Goal: Information Seeking & Learning: Learn about a topic

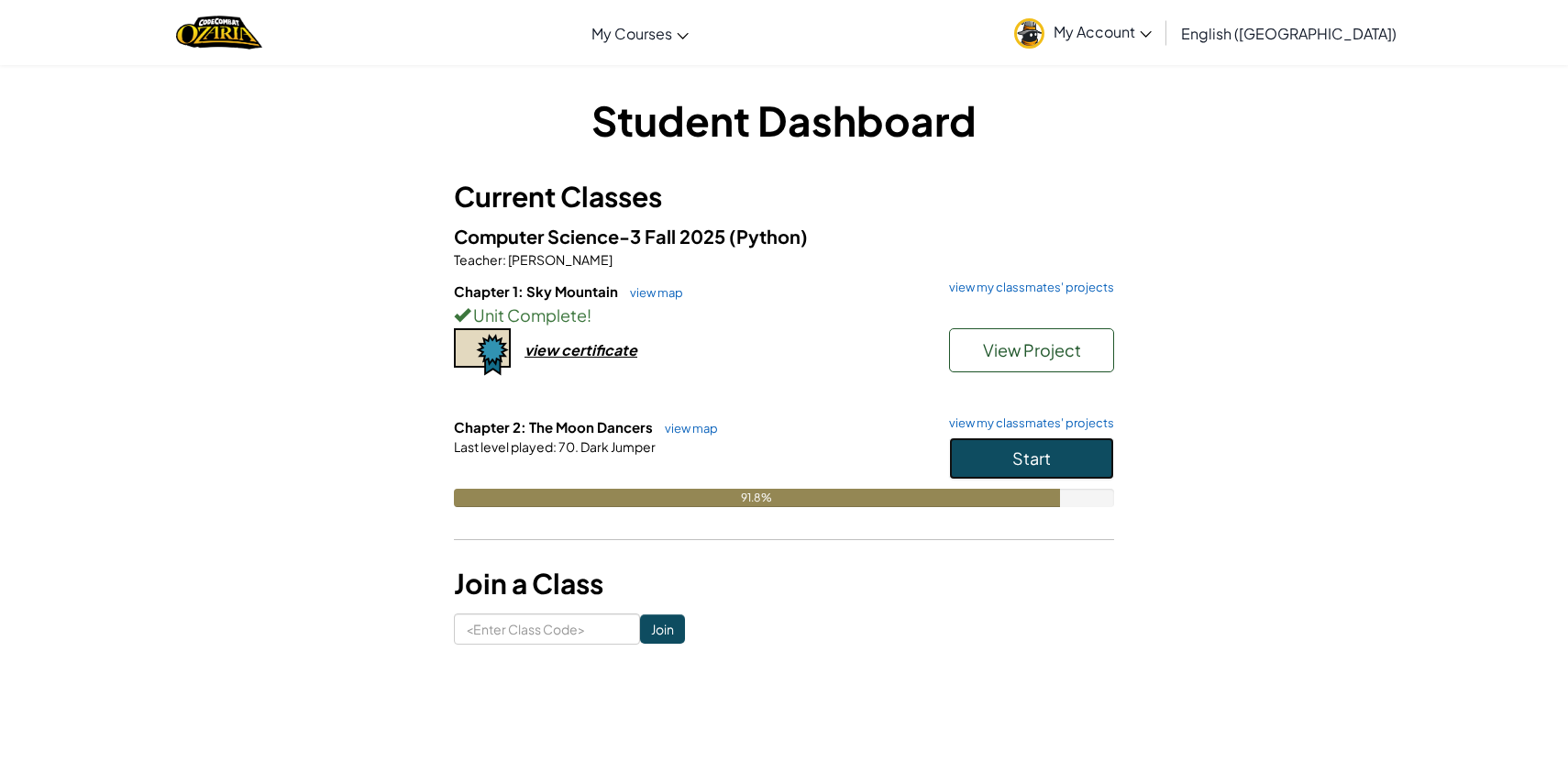
click at [978, 456] on button "Start" at bounding box center [1031, 458] width 165 height 43
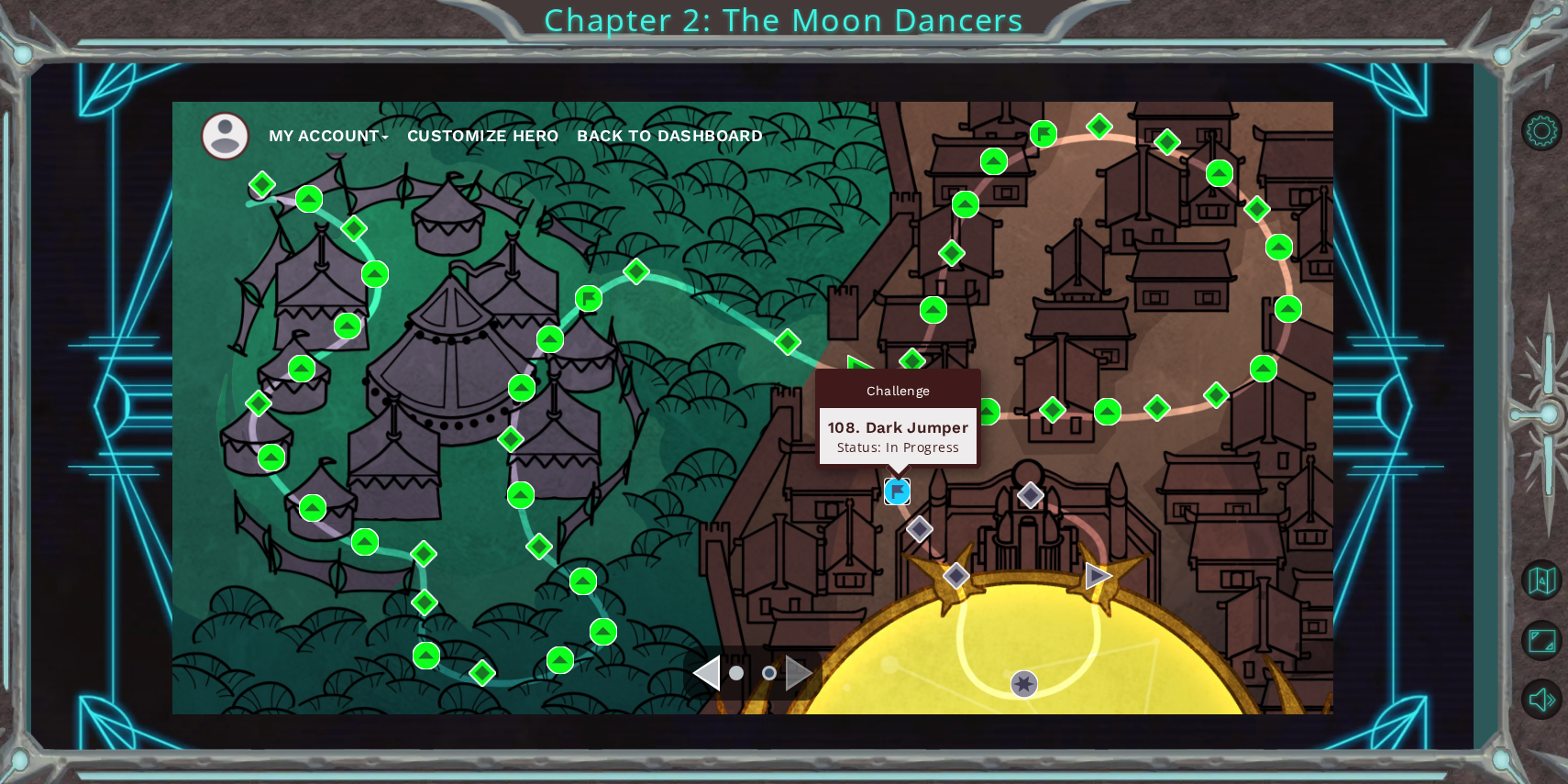
click at [886, 485] on img at bounding box center [897, 491] width 27 height 27
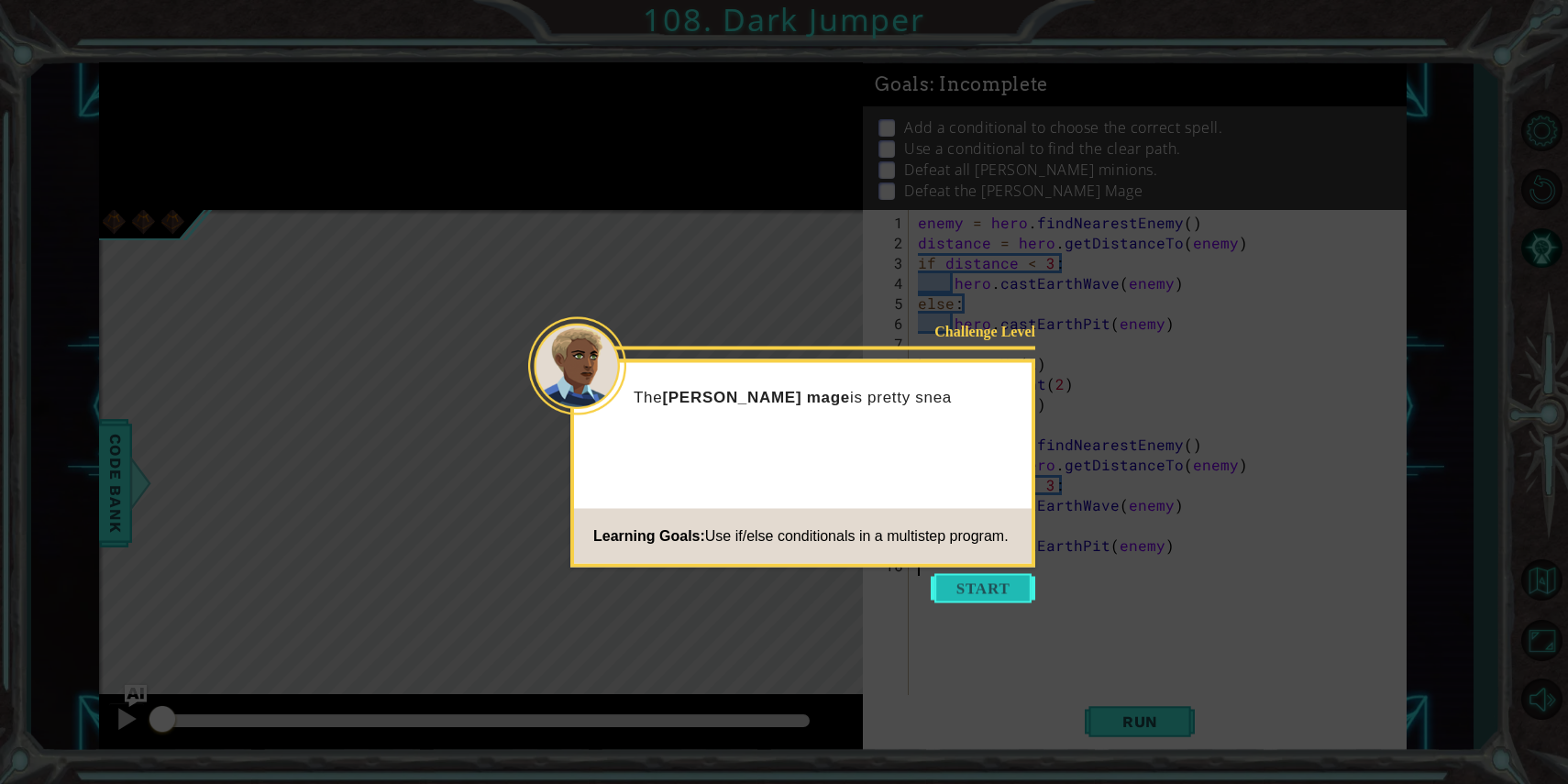
click at [966, 596] on button "Start" at bounding box center [983, 589] width 104 height 29
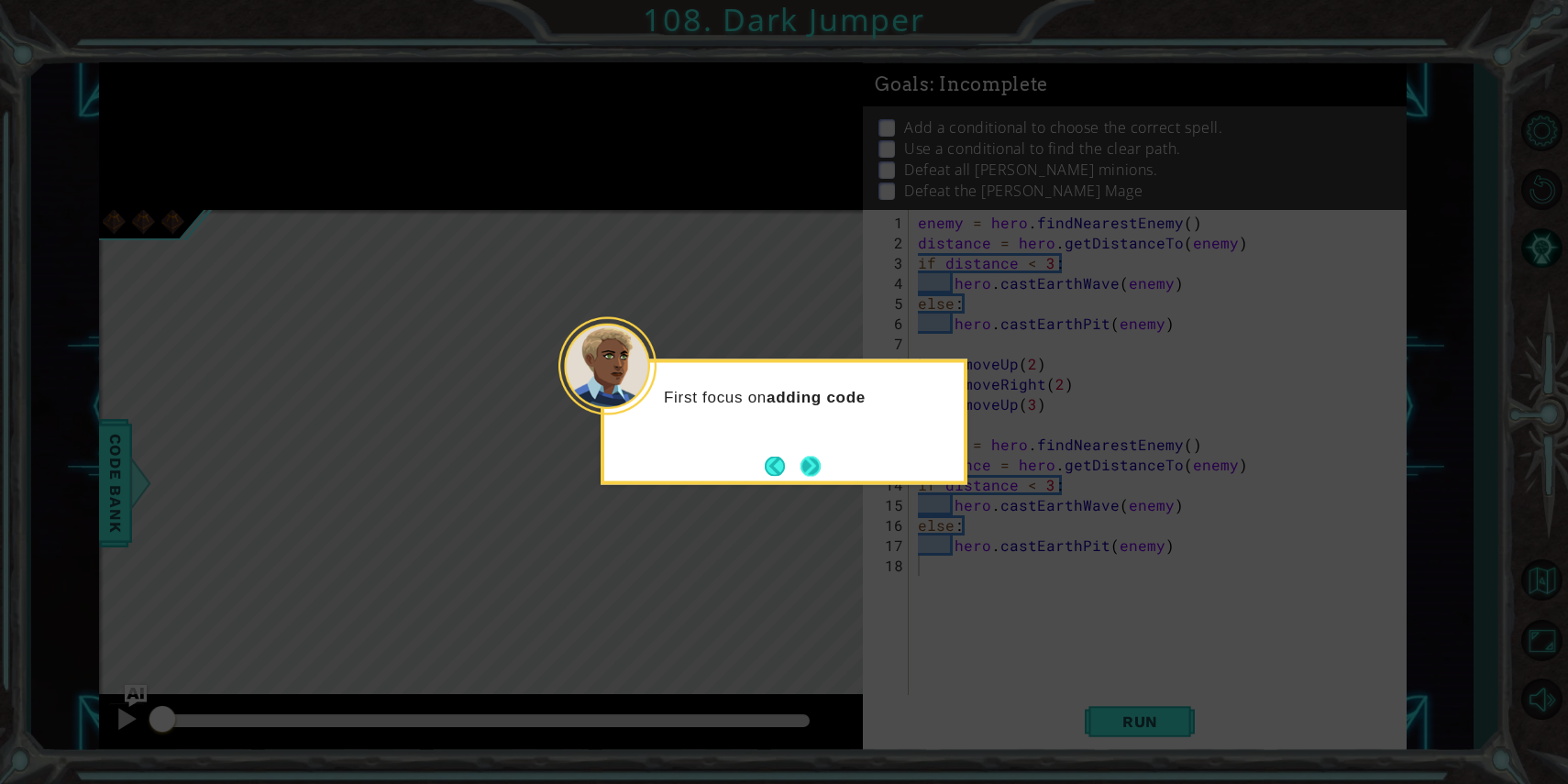
click at [812, 472] on button "Next" at bounding box center [810, 465] width 20 height 20
